Goal: Check status: Check status

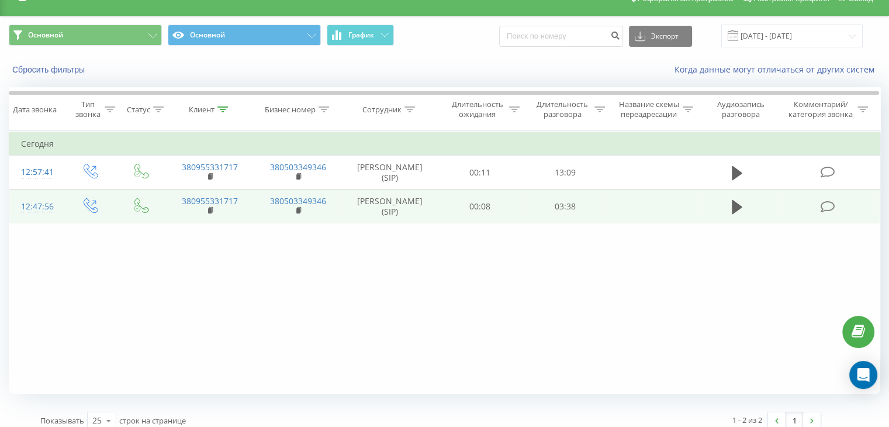
scroll to position [30, 0]
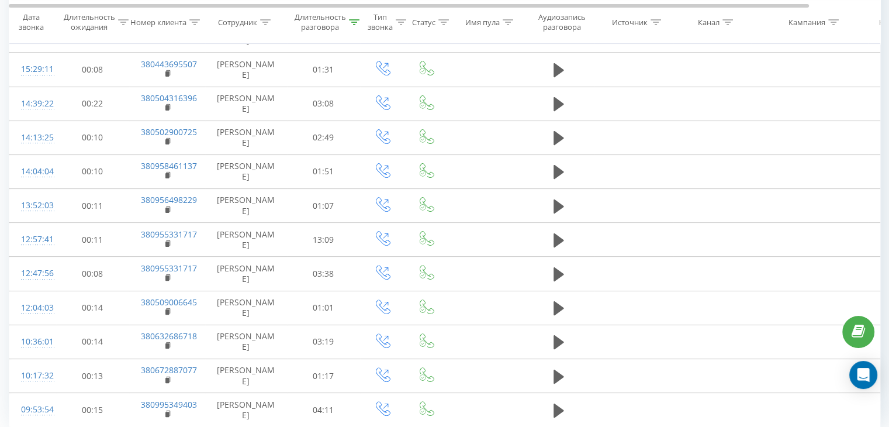
scroll to position [334, 0]
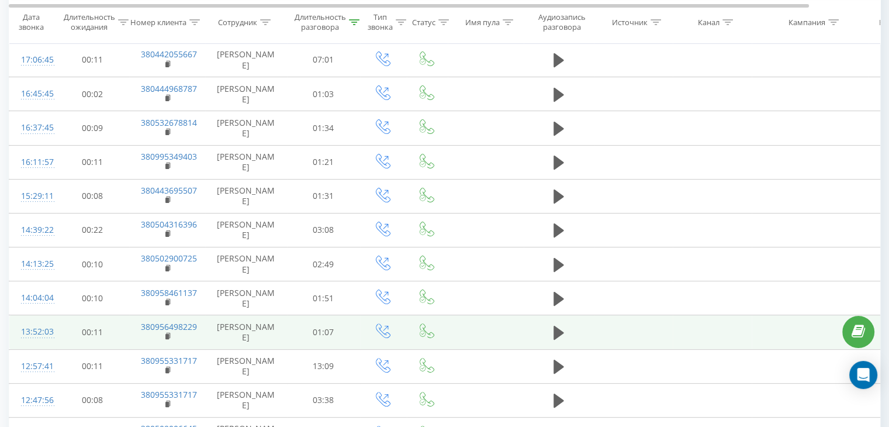
scroll to position [402, 0]
